Goal: Task Accomplishment & Management: Use online tool/utility

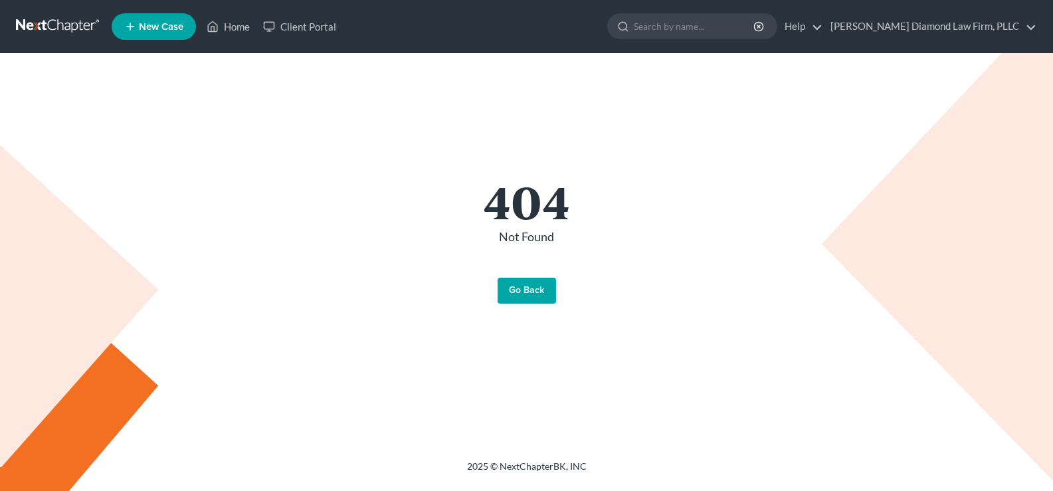
click at [524, 292] on link "Go Back" at bounding box center [527, 291] width 58 height 27
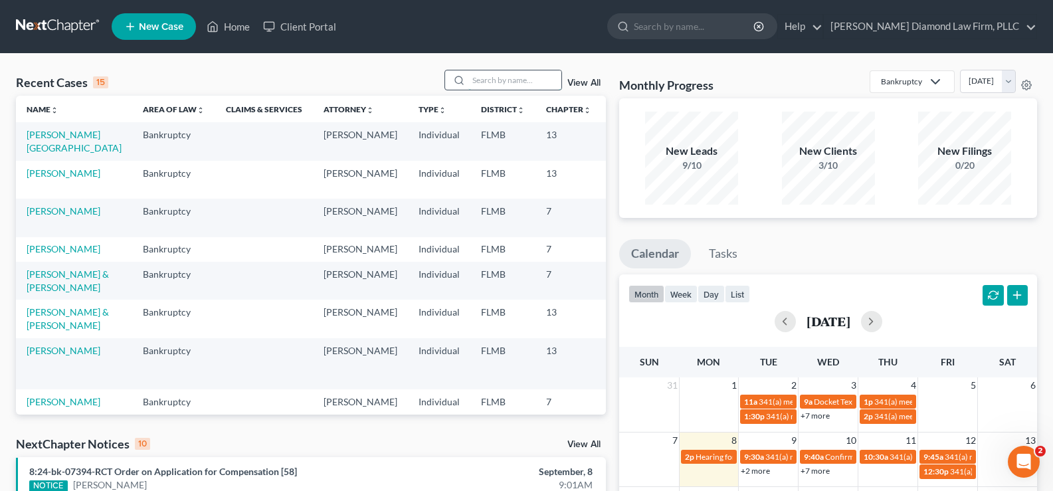
click at [490, 76] on input "search" at bounding box center [514, 79] width 93 height 19
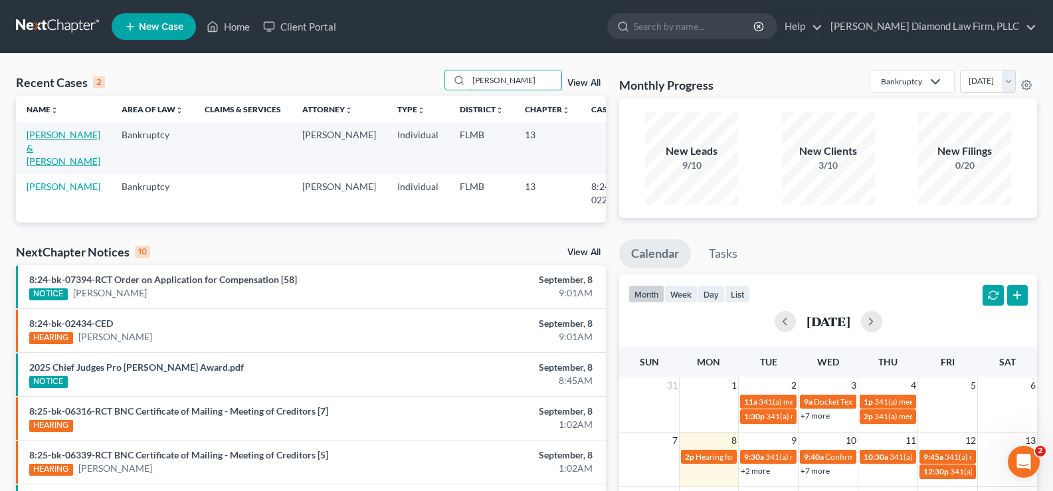
type input "[PERSON_NAME]"
click at [46, 143] on link "[PERSON_NAME] & [PERSON_NAME]" at bounding box center [64, 148] width 74 height 38
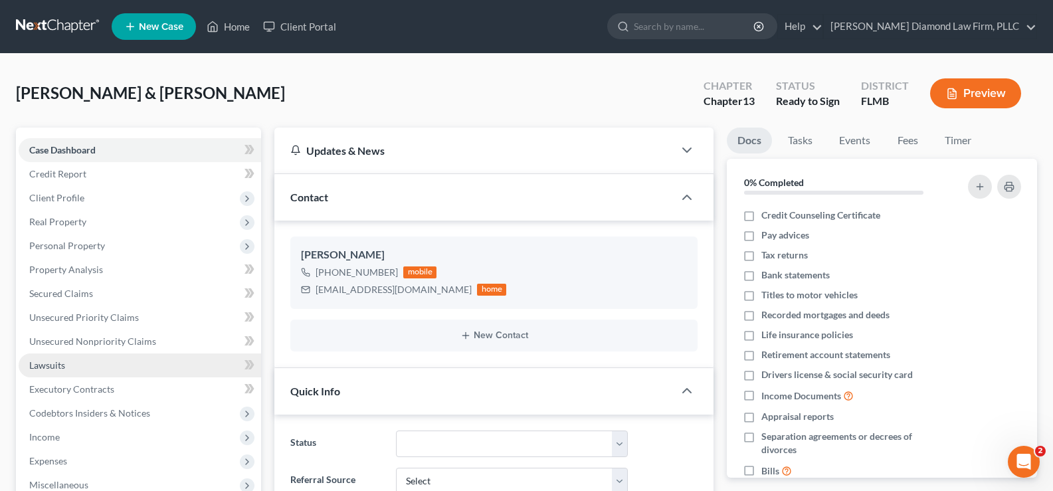
click at [84, 367] on link "Lawsuits" at bounding box center [140, 365] width 243 height 24
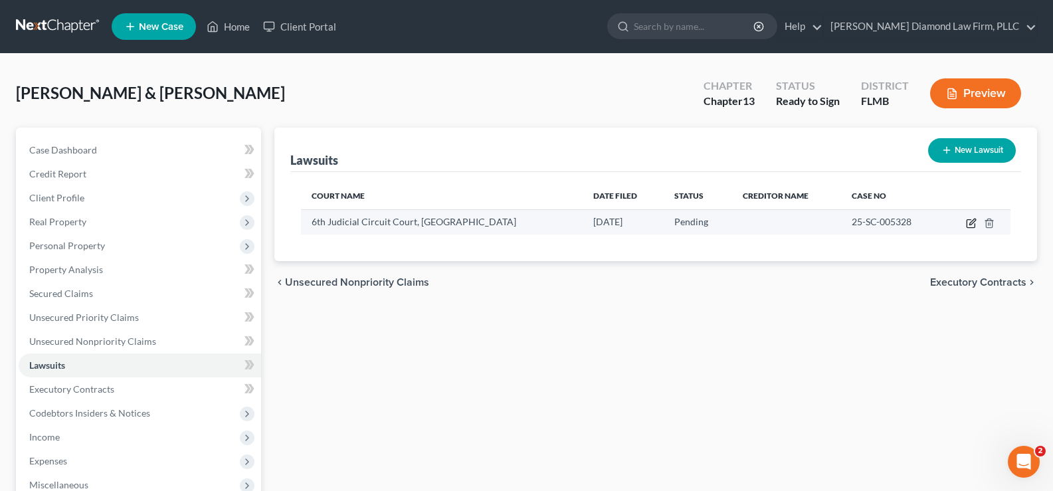
click at [972, 222] on icon "button" at bounding box center [972, 222] width 6 height 6
select select "9"
select select "0"
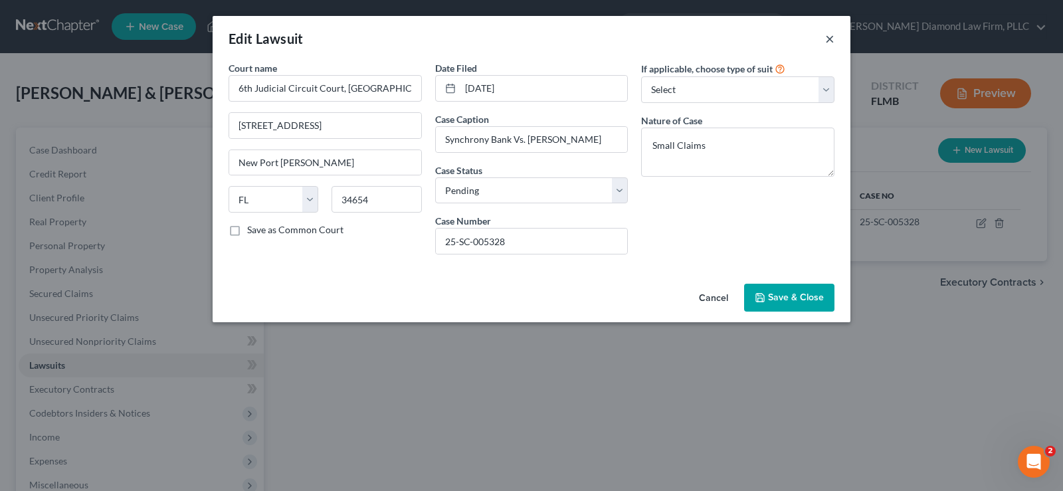
click at [831, 39] on button "×" at bounding box center [829, 39] width 9 height 16
